Goal: Obtain resource: Download file/media

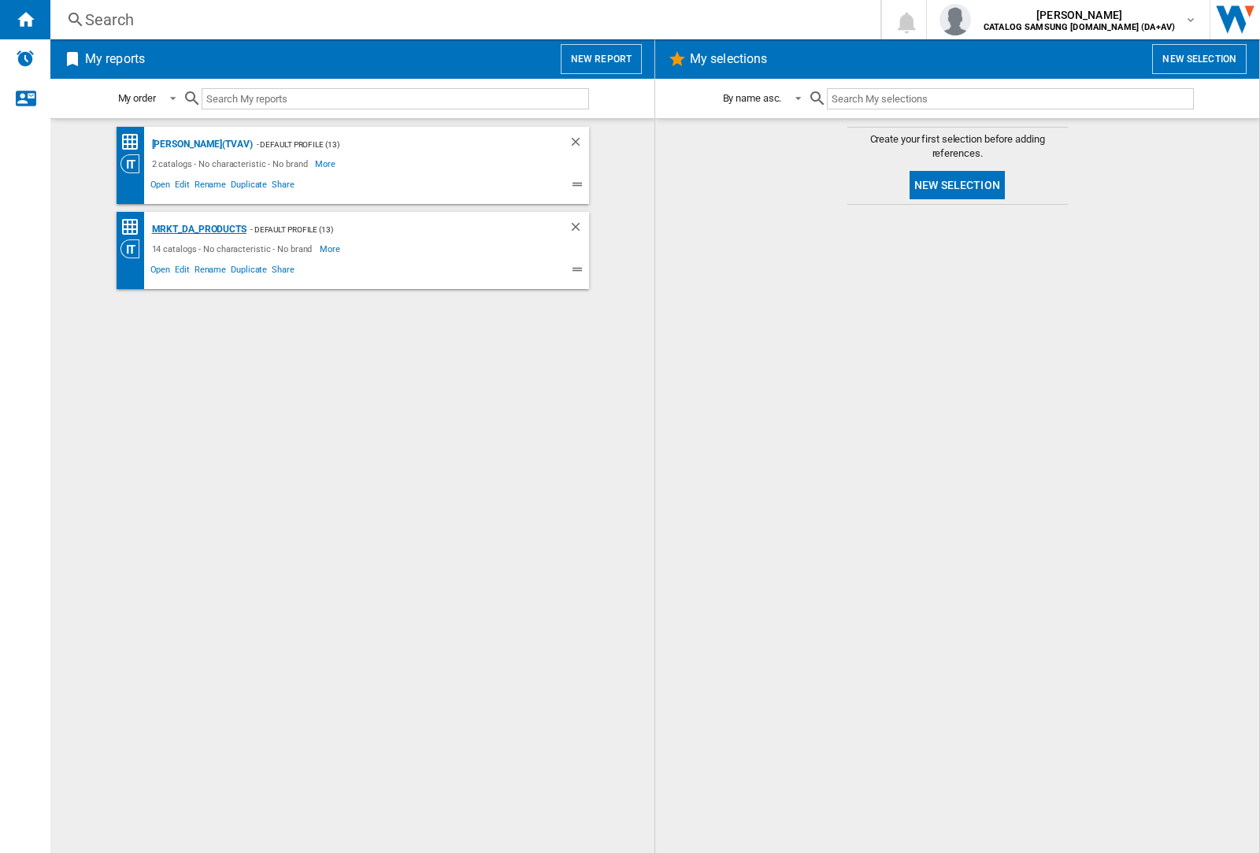
click at [198, 229] on div "MRKT_DA_PRODUCTS" at bounding box center [197, 230] width 98 height 20
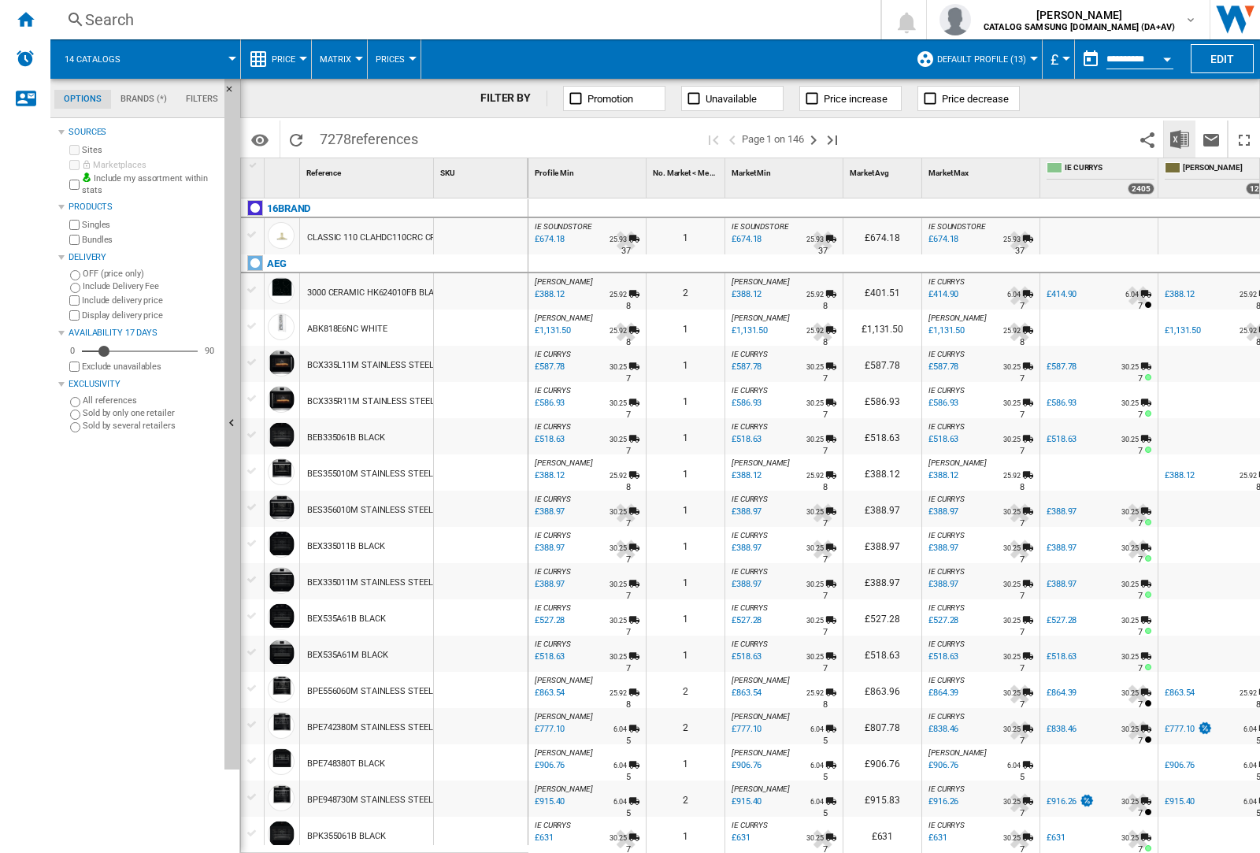
click at [1179, 138] on img "Download in Excel" at bounding box center [1179, 139] width 19 height 19
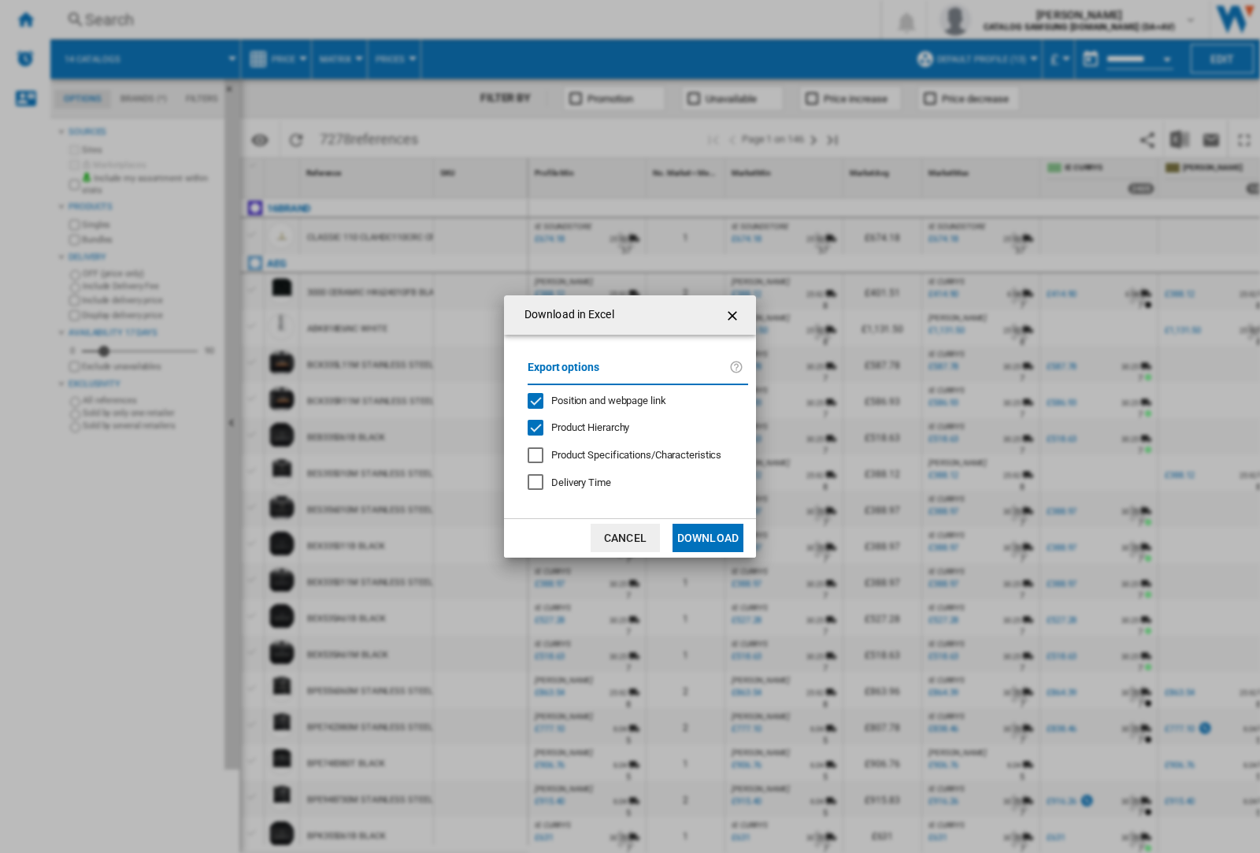
click at [599, 399] on span "Position and webpage link" at bounding box center [608, 401] width 115 height 12
click at [708, 538] on button "Download" at bounding box center [708, 538] width 71 height 28
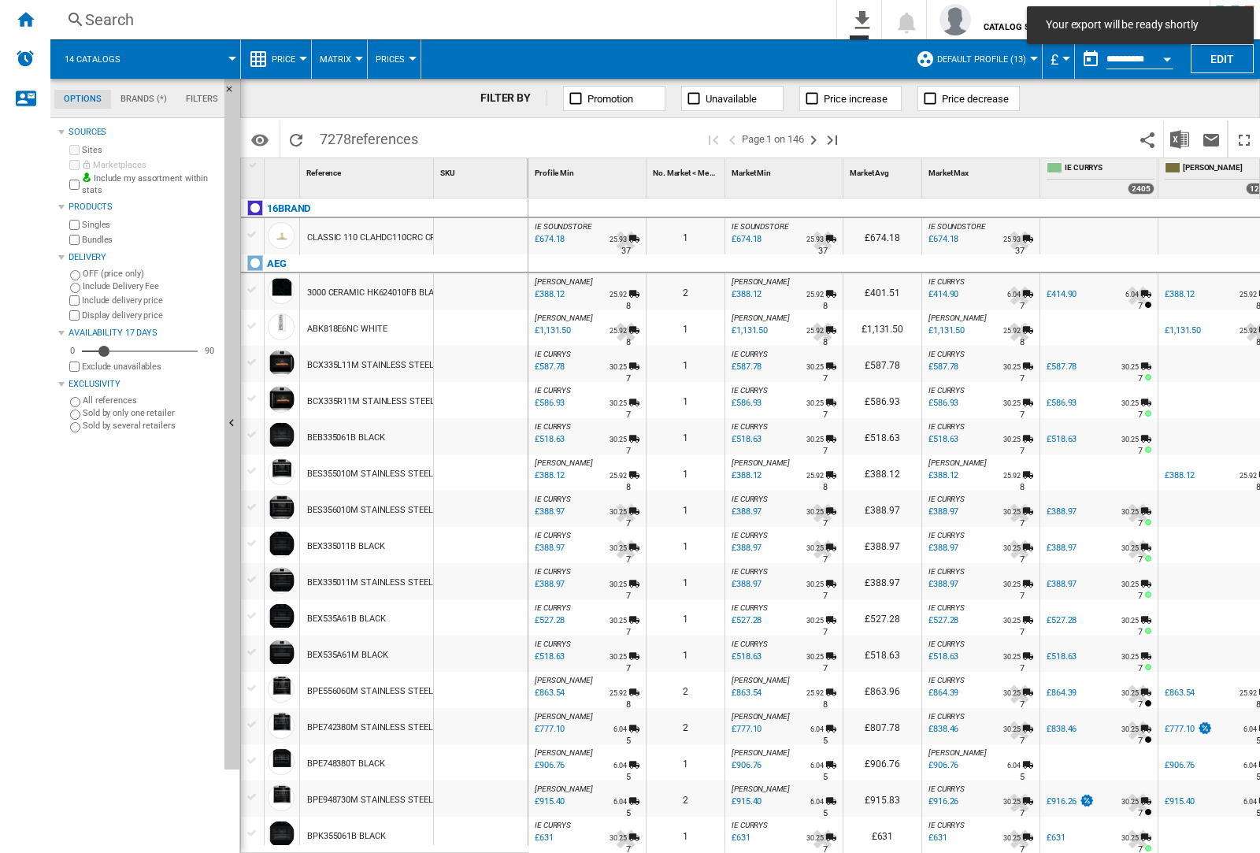
click at [487, 361] on div at bounding box center [481, 364] width 94 height 36
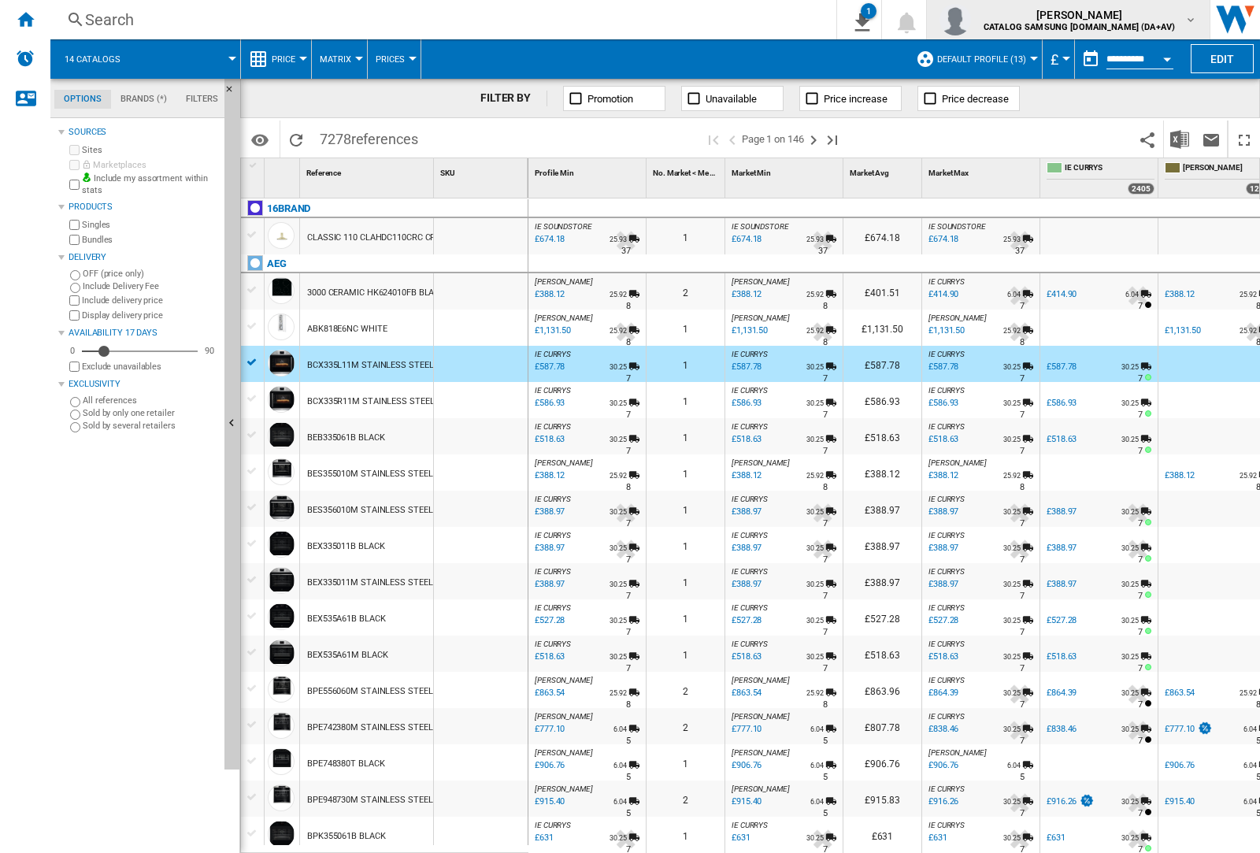
click at [971, 20] on img "button" at bounding box center [956, 20] width 32 height 32
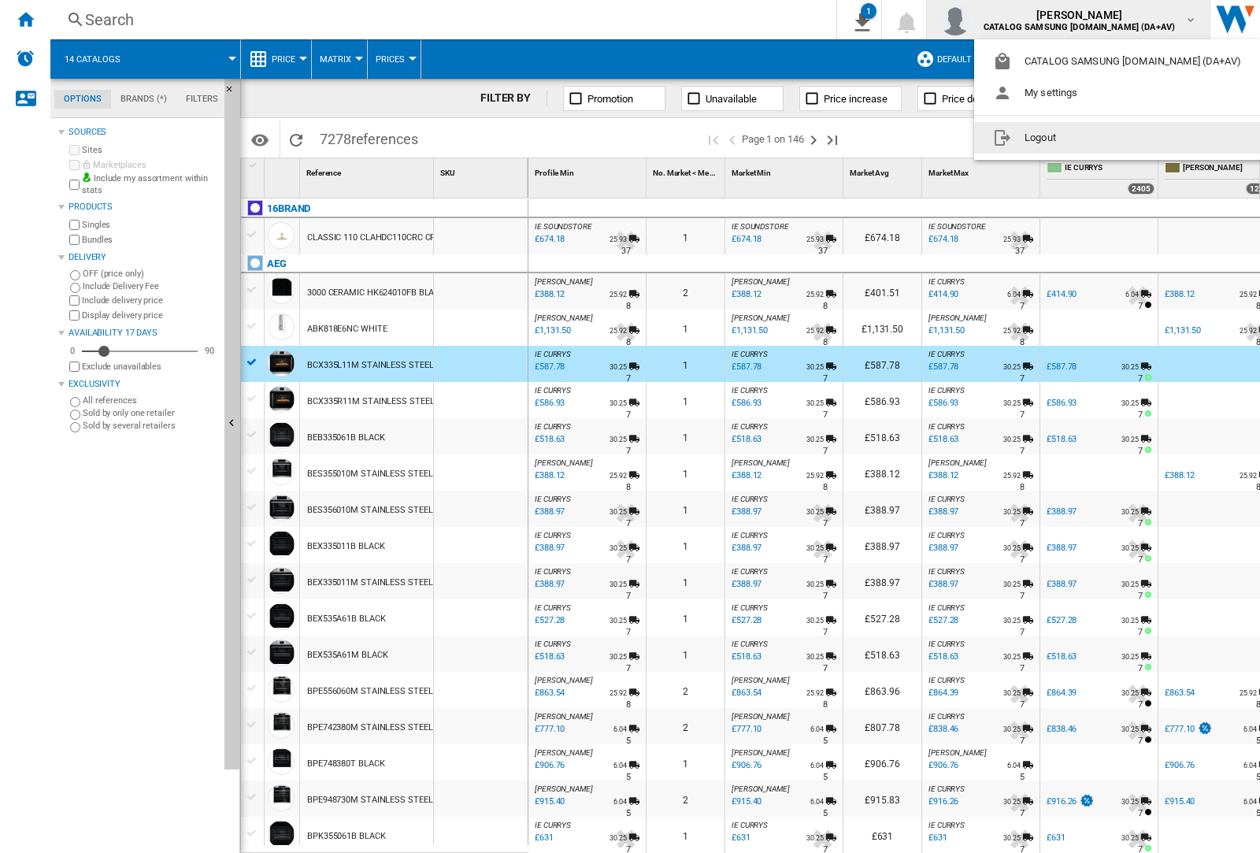
click at [1096, 138] on button "Logout" at bounding box center [1120, 138] width 292 height 32
